Goal: Task Accomplishment & Management: Manage account settings

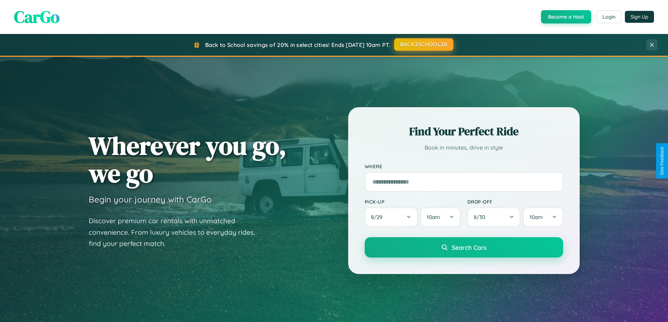
click at [423, 45] on button "BACK2SCHOOL20" at bounding box center [423, 44] width 59 height 13
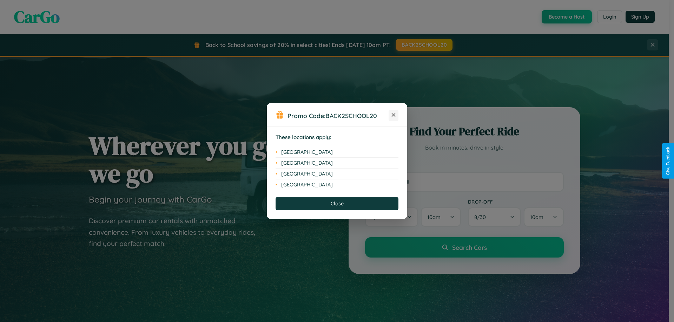
click at [393, 115] on icon at bounding box center [394, 115] width 4 height 4
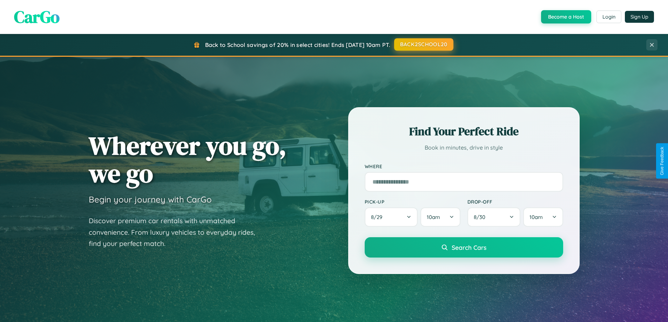
click at [423, 45] on button "BACK2SCHOOL20" at bounding box center [423, 44] width 59 height 13
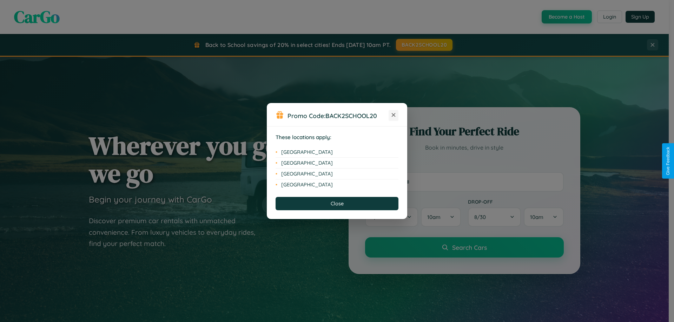
click at [393, 115] on icon at bounding box center [394, 115] width 4 height 4
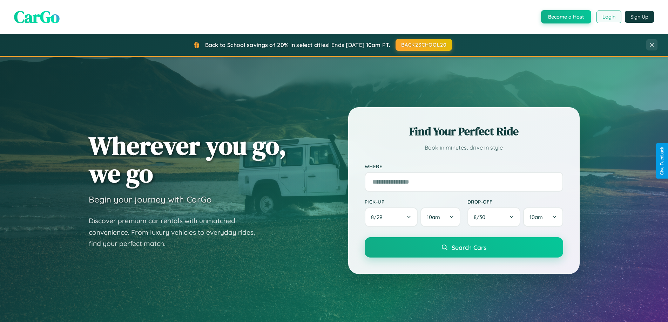
click at [609, 17] on button "Login" at bounding box center [609, 17] width 25 height 13
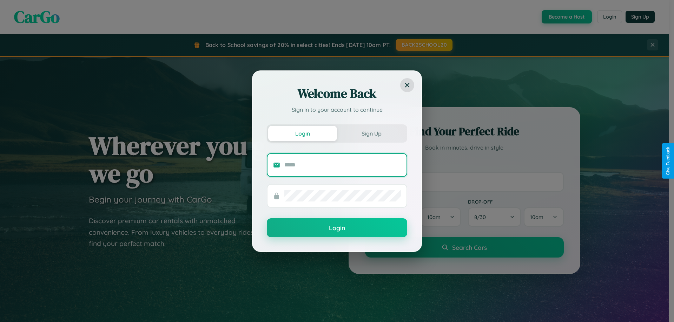
click at [342, 165] on input "text" at bounding box center [342, 165] width 116 height 11
type input "**********"
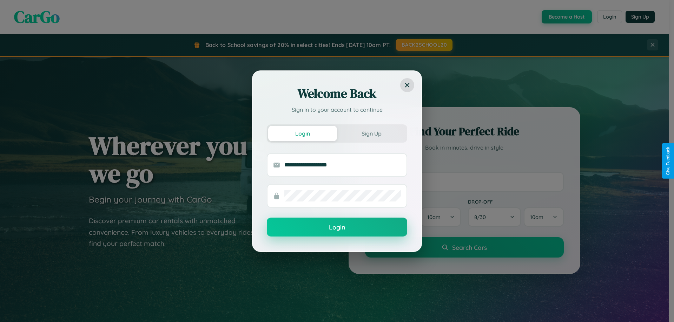
click at [337, 227] on button "Login" at bounding box center [337, 227] width 140 height 19
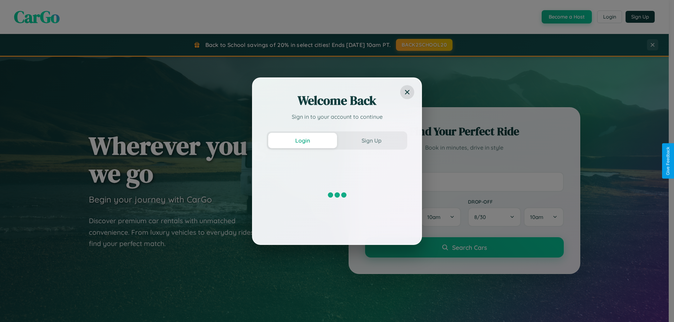
click at [609, 17] on div "Welcome Back Sign in to your account to continue Login Sign Up" at bounding box center [337, 161] width 674 height 322
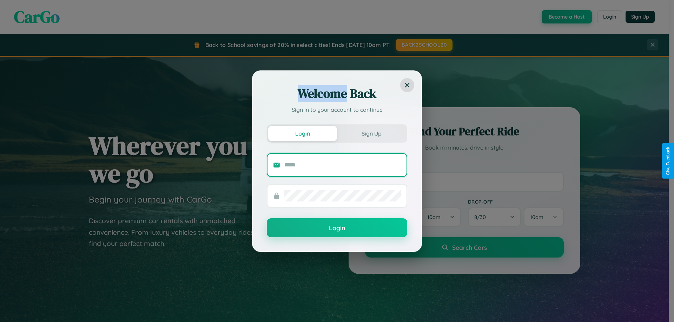
click at [342, 165] on input "text" at bounding box center [342, 165] width 116 height 11
type input "**********"
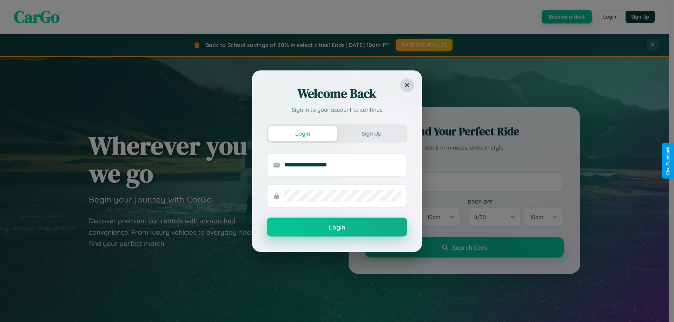
click at [337, 227] on button "Login" at bounding box center [337, 227] width 140 height 19
